Goal: Navigation & Orientation: Find specific page/section

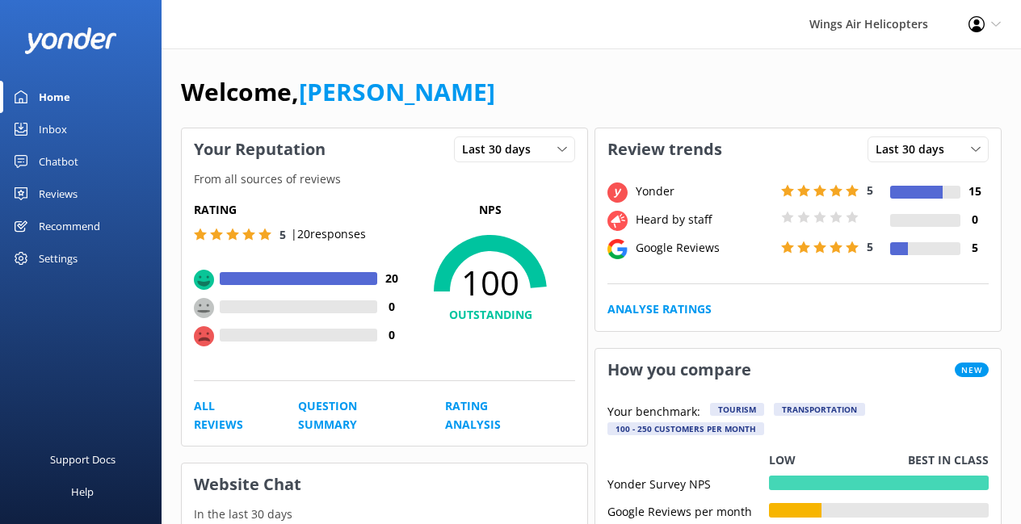
click at [82, 185] on link "Reviews" at bounding box center [81, 194] width 162 height 32
